Goal: Task Accomplishment & Management: Use online tool/utility

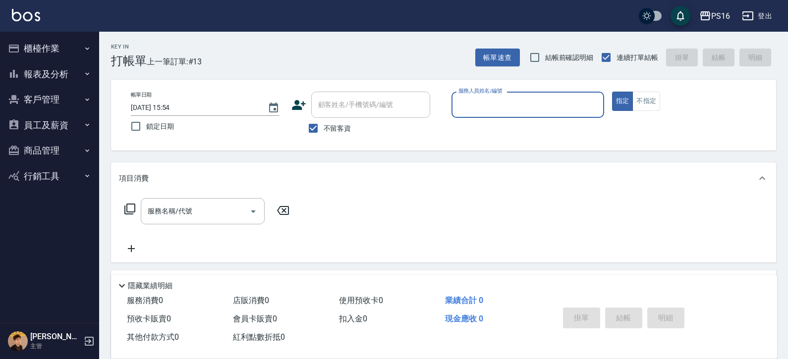
scroll to position [92, 0]
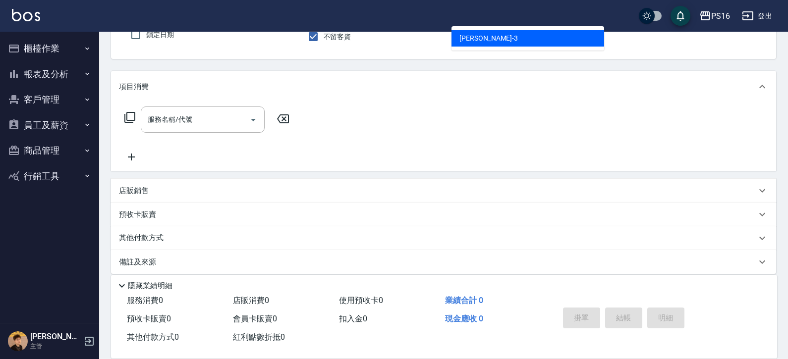
type input "[PERSON_NAME]-3"
type button "true"
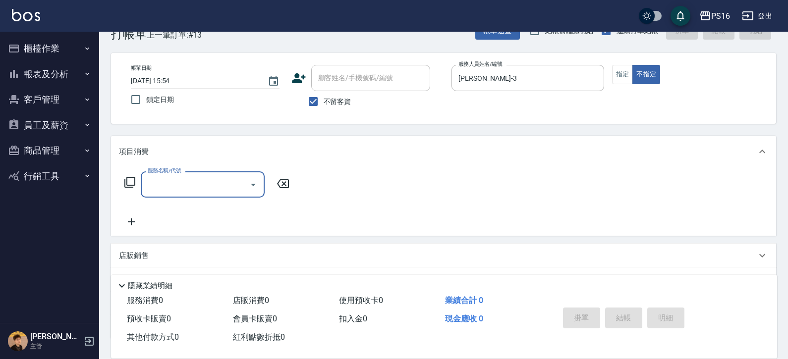
scroll to position [11, 0]
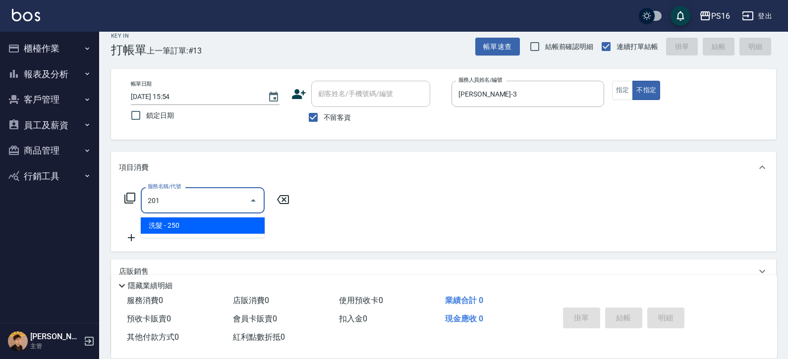
type input "洗髮(201)"
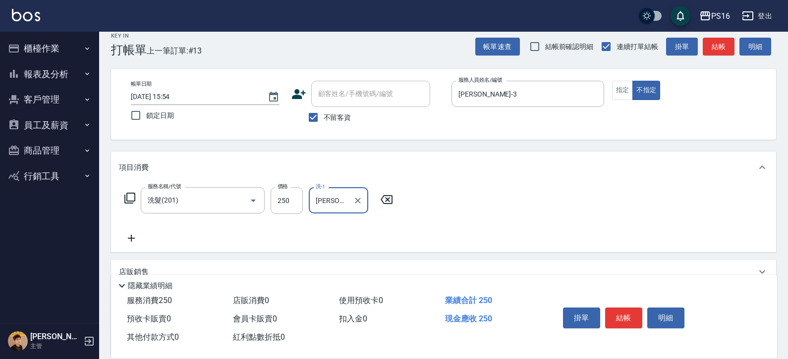
type input "[PERSON_NAME]-3"
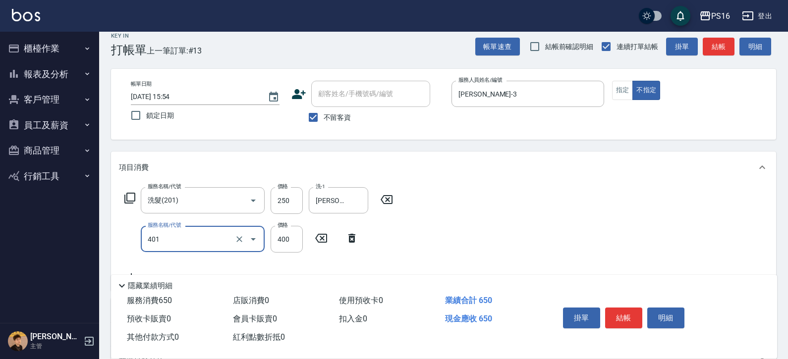
type input "剪髮(401)"
type input "200"
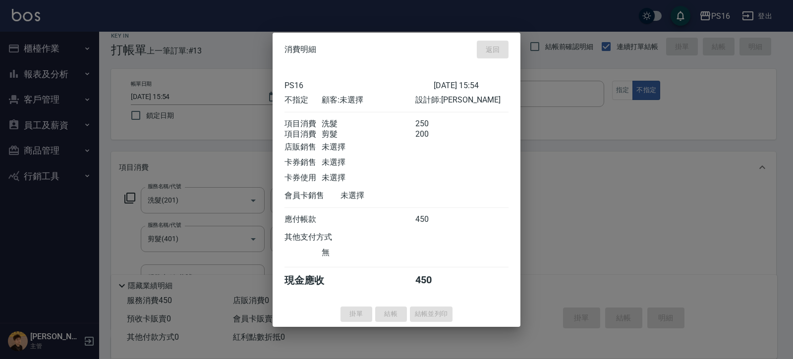
type input "[DATE] 18:26"
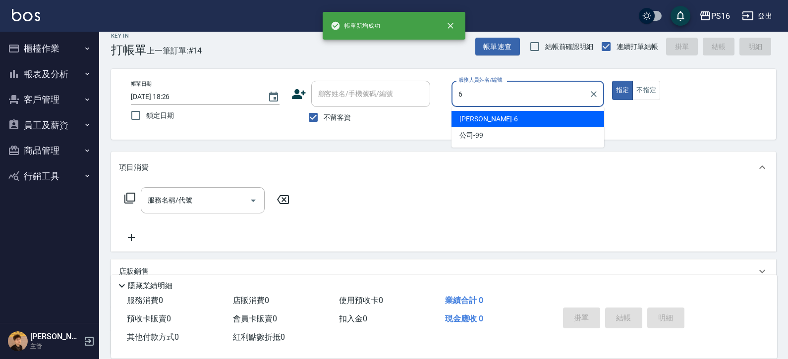
type input "[PERSON_NAME]-6"
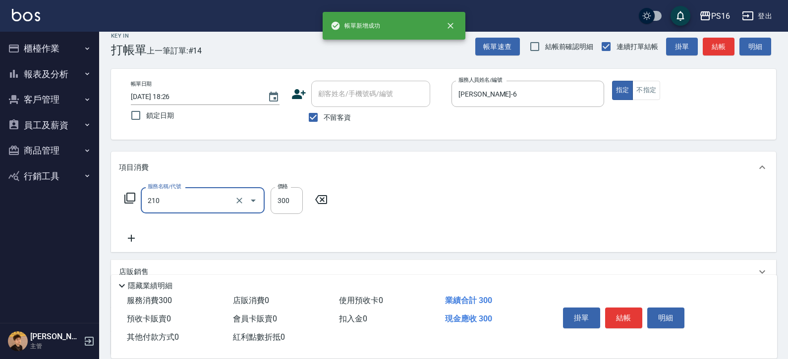
type input "[PERSON_NAME]洗髮精(210)"
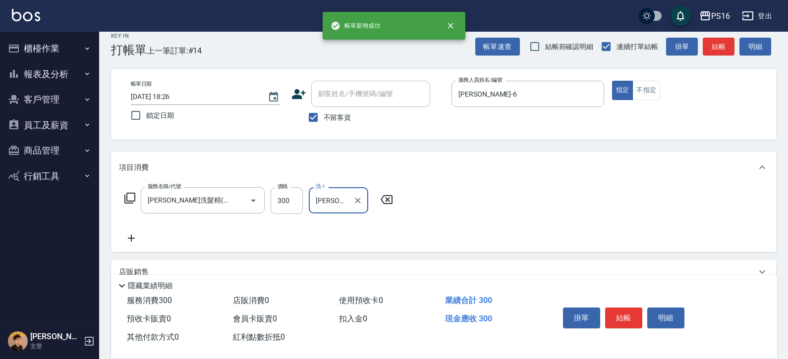
type input "[PERSON_NAME]-20"
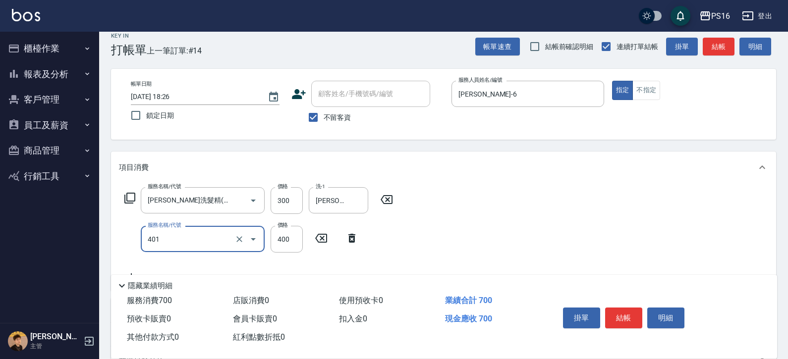
type input "剪髮(401)"
type input "300"
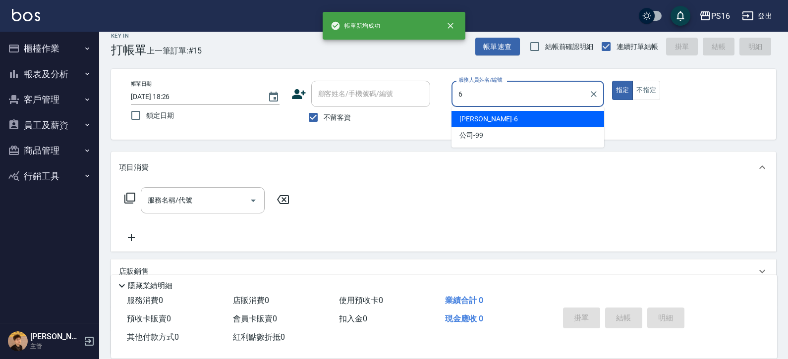
type input "[PERSON_NAME]-6"
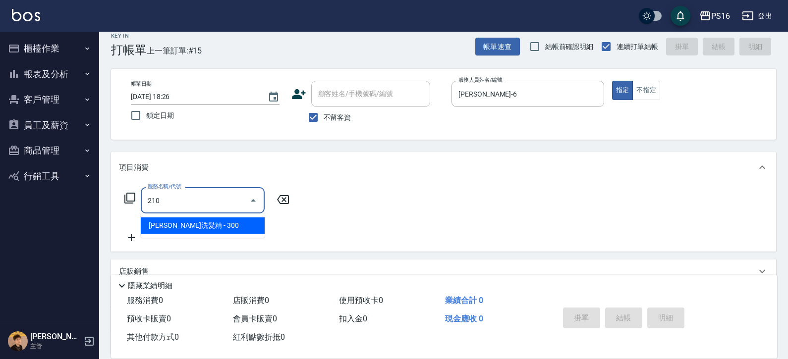
type input "[PERSON_NAME]洗髮精(210)"
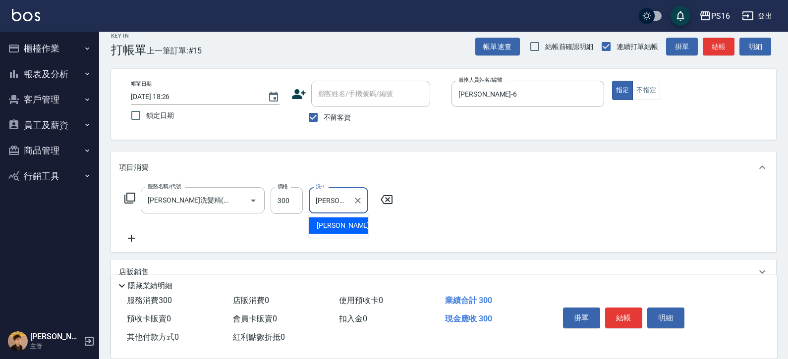
type input "[PERSON_NAME]-20"
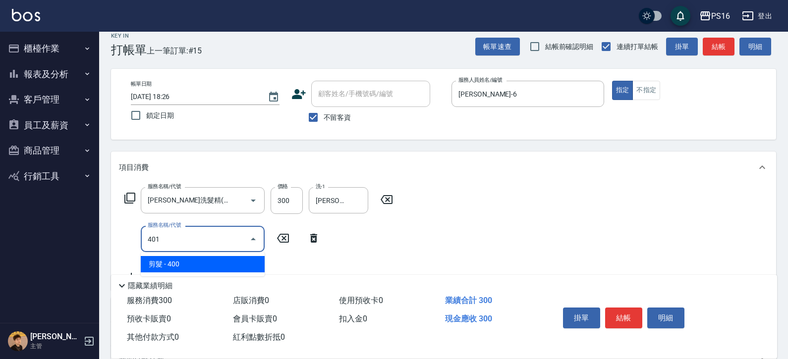
type input "剪髮(401)"
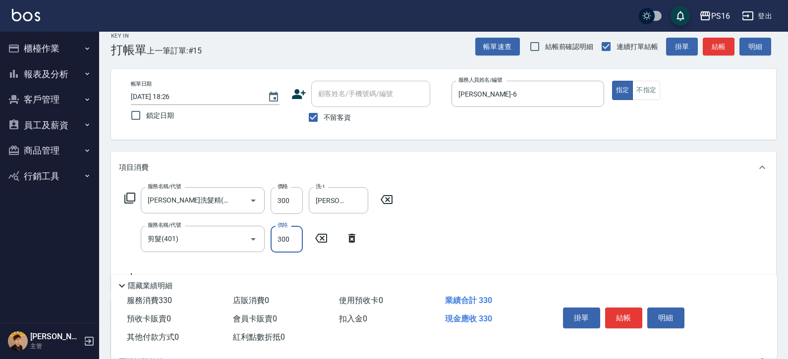
type input "300"
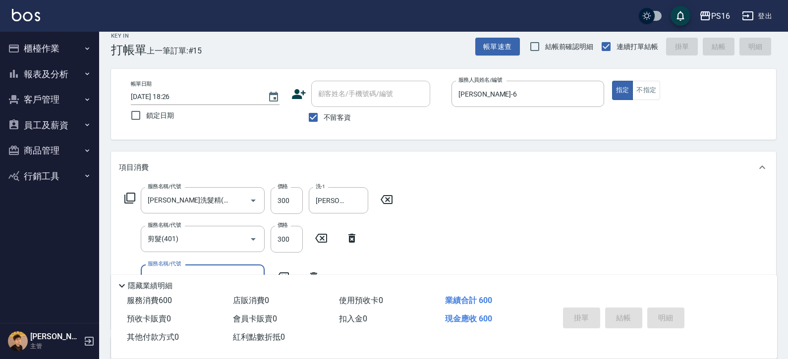
type input "[DATE] 18:27"
